Goal: Use online tool/utility

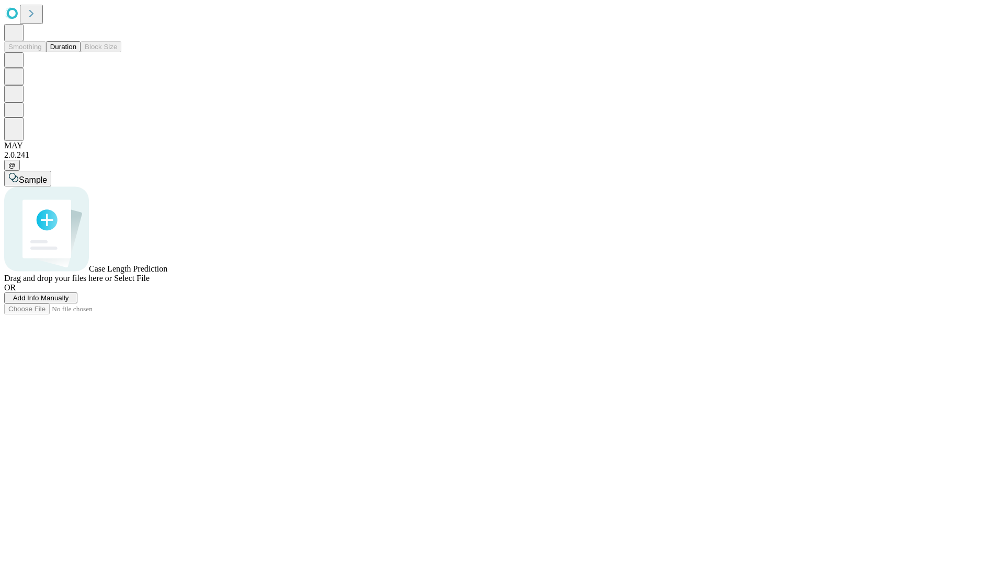
click at [149, 283] on span "Select File" at bounding box center [132, 278] width 36 height 9
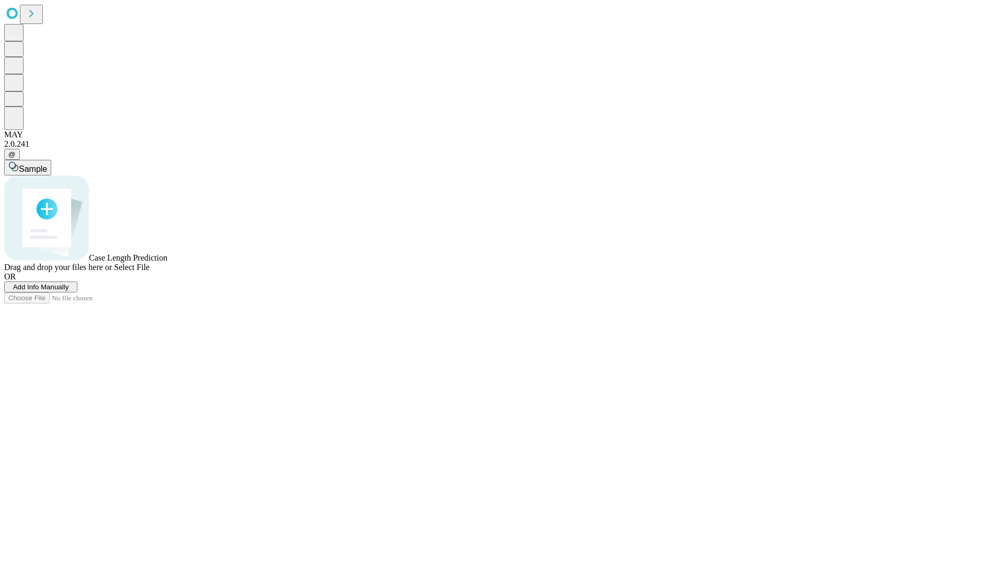
click at [149, 272] on span "Select File" at bounding box center [132, 267] width 36 height 9
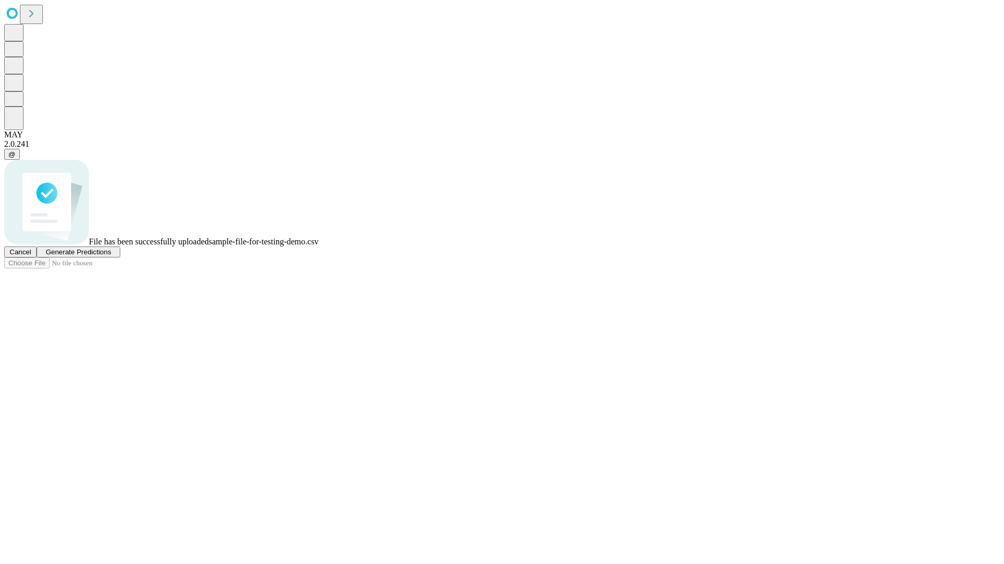
click at [111, 256] on span "Generate Predictions" at bounding box center [77, 252] width 65 height 8
